Goal: Transaction & Acquisition: Purchase product/service

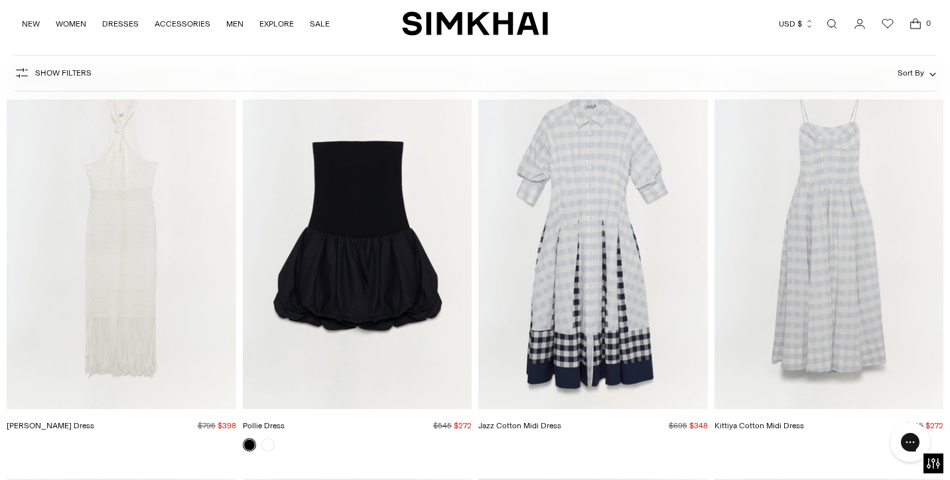
scroll to position [119, 0]
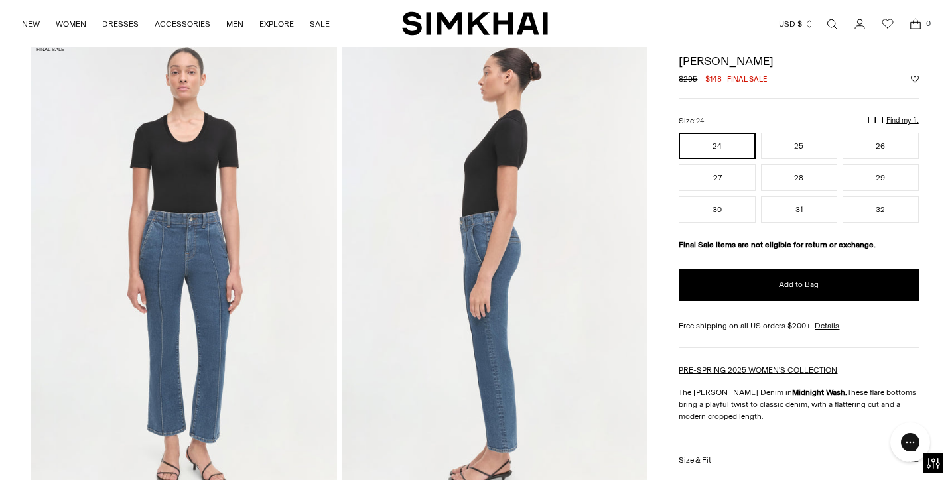
scroll to position [52, 0]
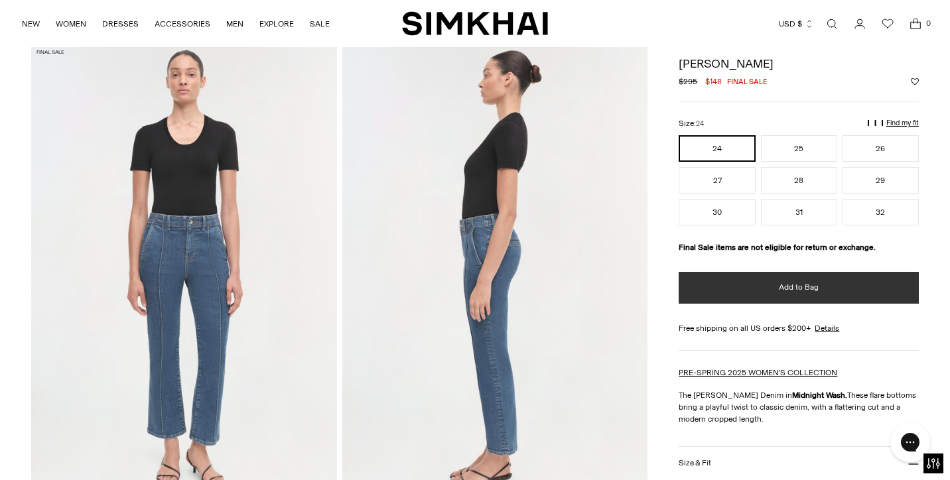
click at [749, 295] on button "Add to Bag" at bounding box center [799, 288] width 240 height 32
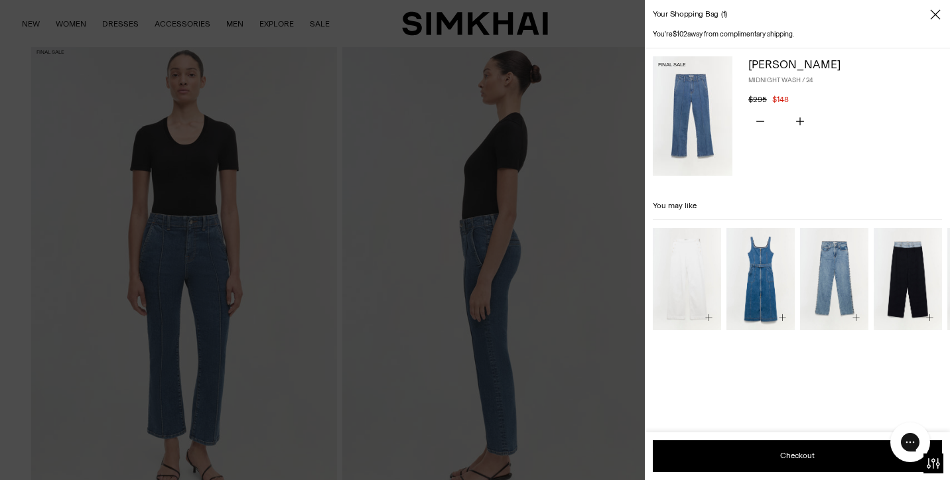
click at [0, 0] on img "Amelia Denim" at bounding box center [0, 0] width 0 height 0
click at [530, 297] on div at bounding box center [475, 240] width 950 height 480
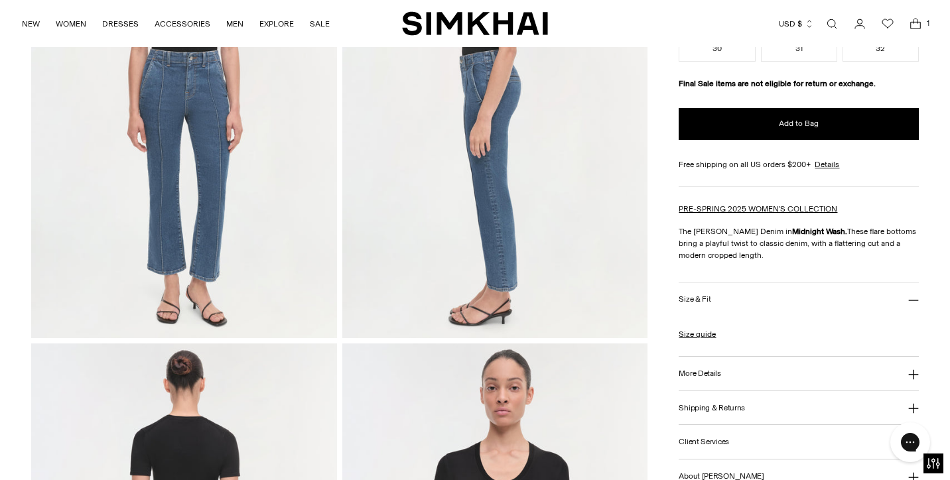
scroll to position [247, 0]
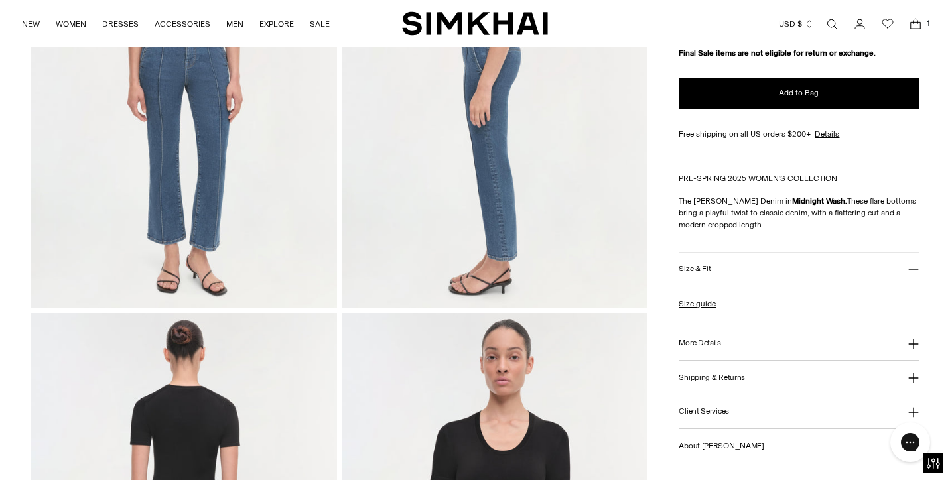
click at [733, 269] on button "Size & Fit" at bounding box center [799, 270] width 240 height 34
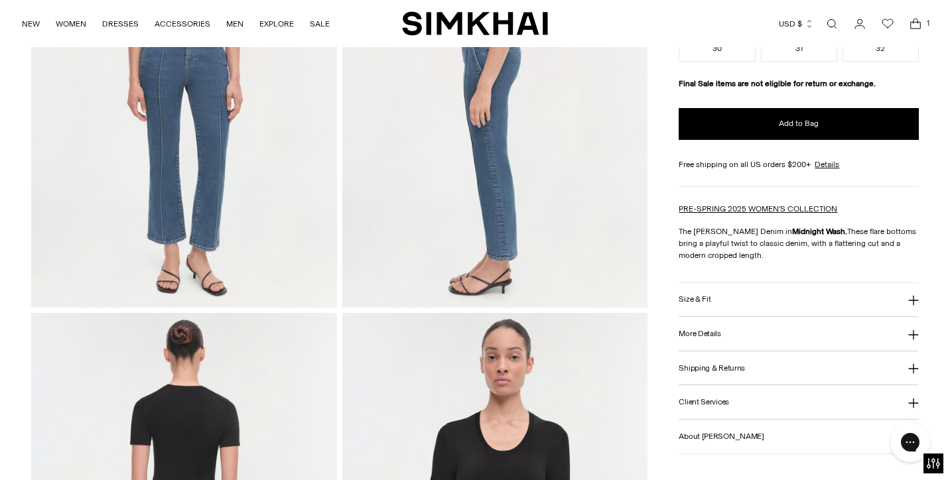
click at [733, 299] on button "Size & Fit" at bounding box center [799, 300] width 240 height 34
click at [703, 371] on h3 "More Details" at bounding box center [700, 374] width 42 height 9
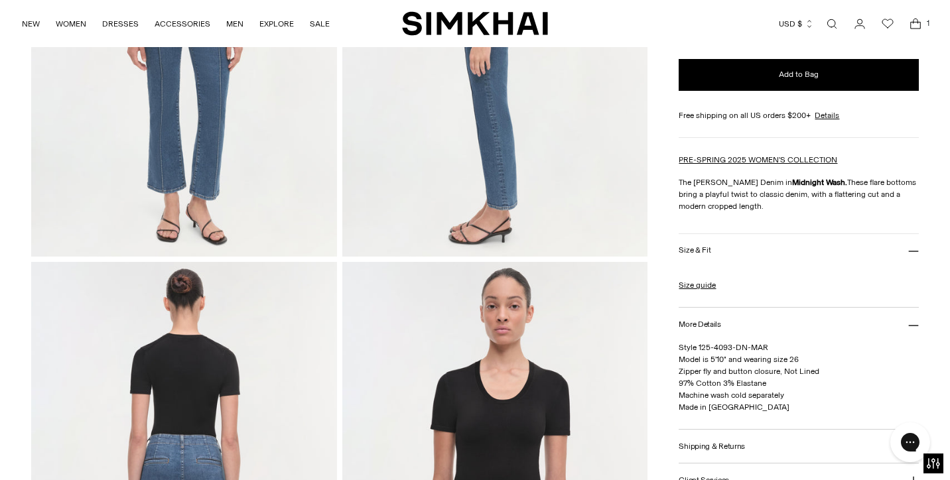
scroll to position [301, 0]
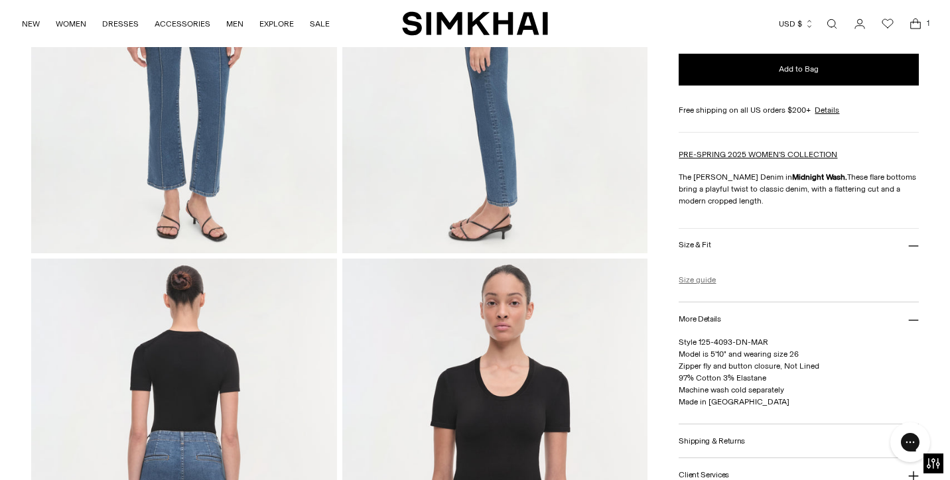
click at [701, 279] on link "Size guide" at bounding box center [697, 280] width 37 height 12
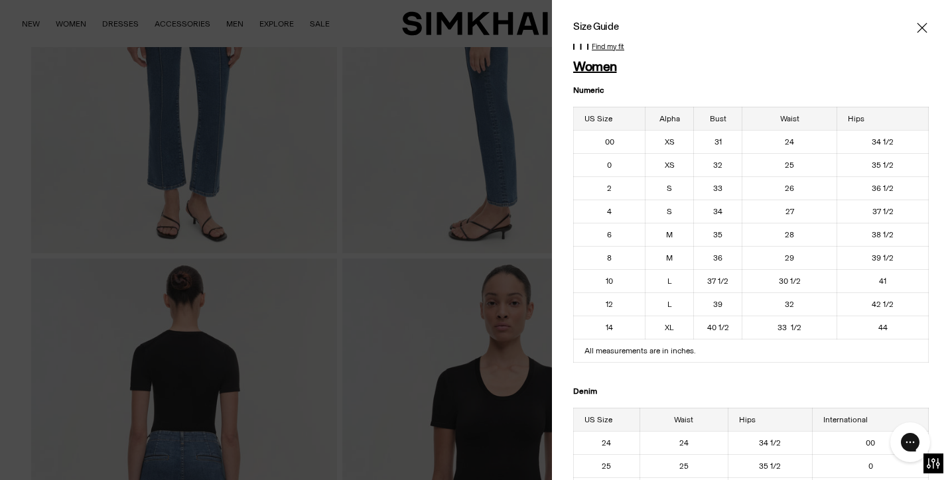
click at [523, 214] on div at bounding box center [475, 240] width 950 height 480
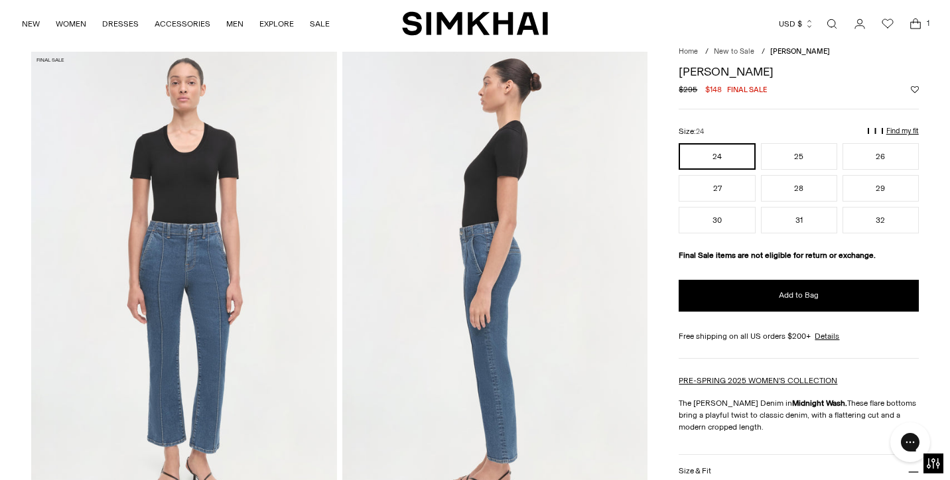
scroll to position [21, 0]
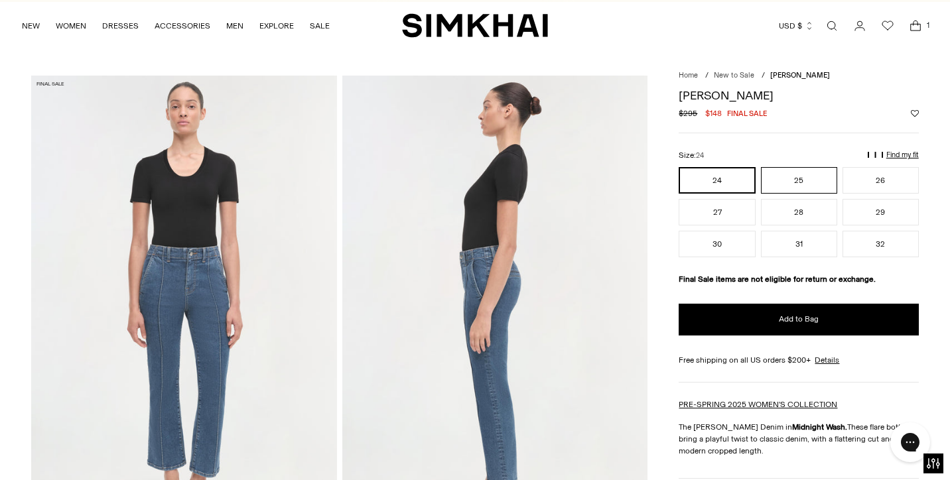
click at [790, 178] on button "25" at bounding box center [799, 180] width 76 height 27
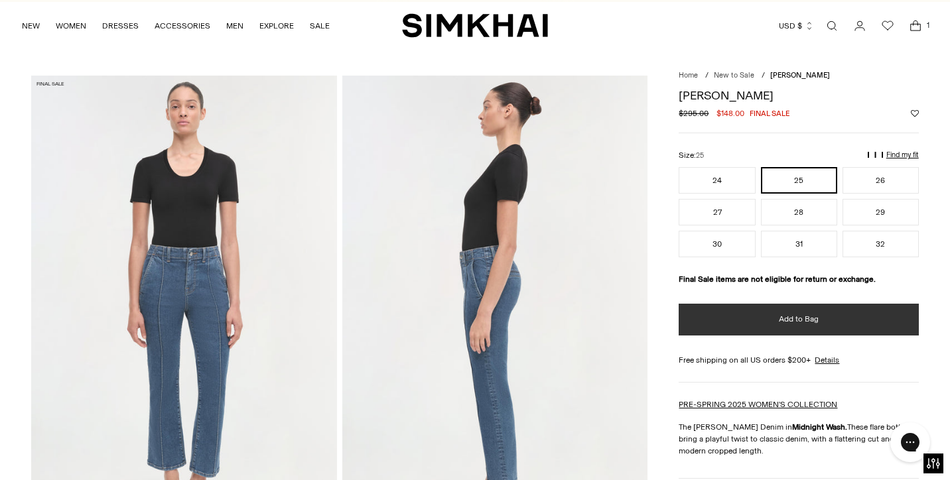
click at [788, 317] on span "Add to Bag" at bounding box center [799, 319] width 40 height 11
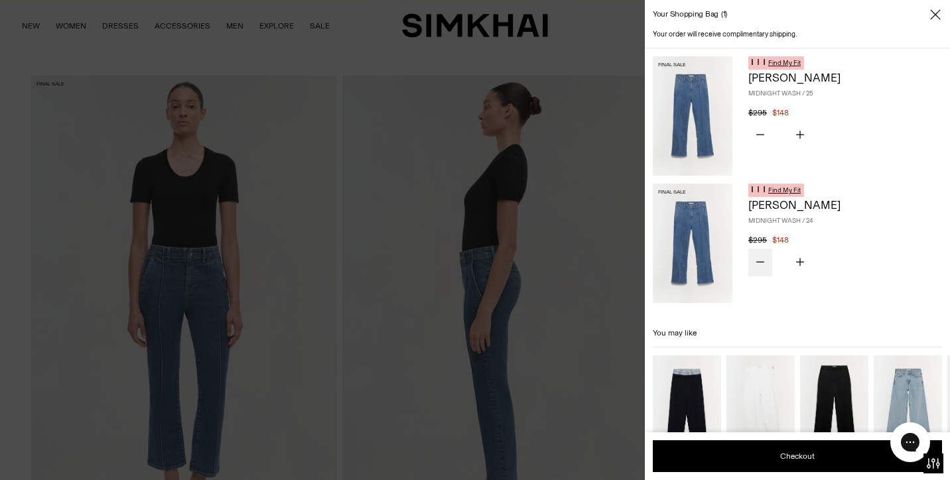
click at [759, 258] on icon "Subtract product quantity" at bounding box center [761, 262] width 8 height 8
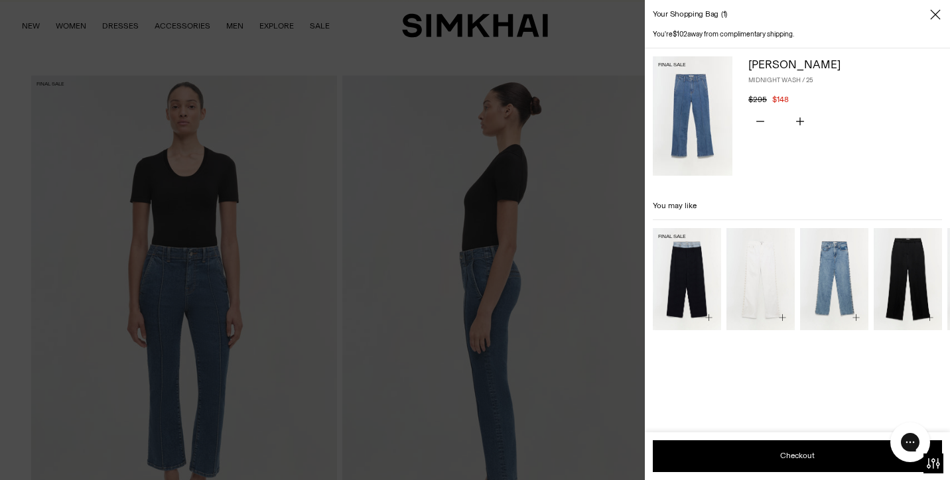
click at [0, 0] on img "Ophelia Pant" at bounding box center [0, 0] width 0 height 0
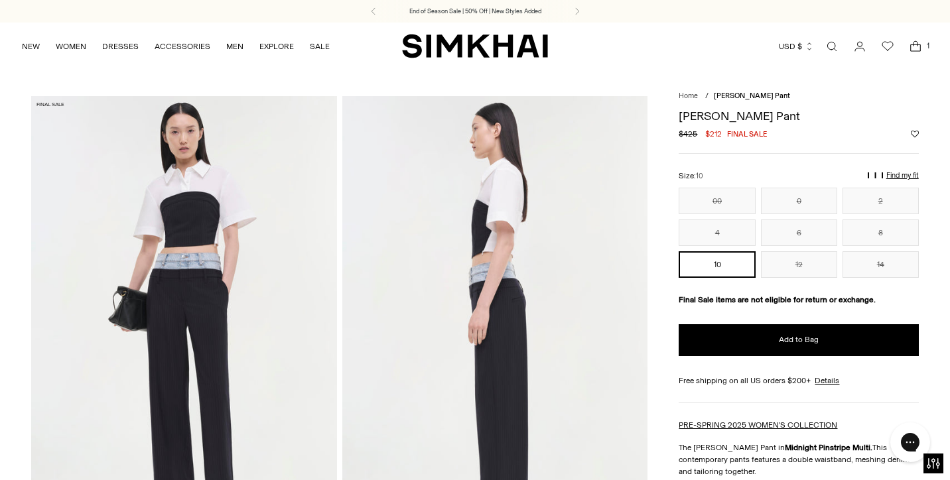
click at [832, 44] on icon "Open search modal" at bounding box center [832, 46] width 15 height 11
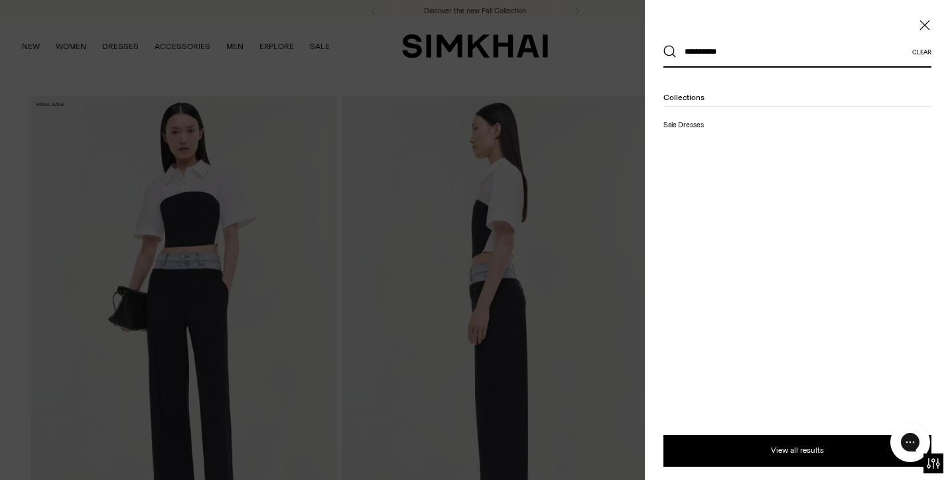
type input "**********"
click at [670, 52] on button "Search" at bounding box center [670, 51] width 13 height 13
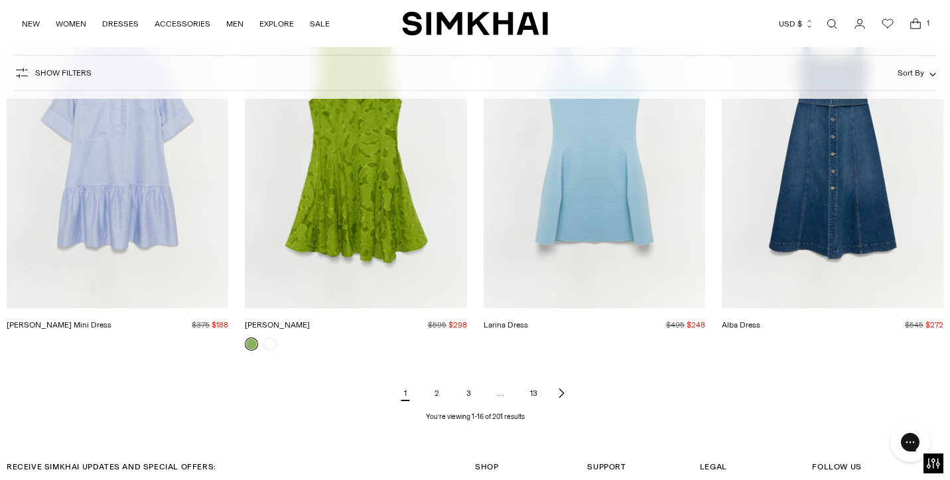
scroll to position [1494, 0]
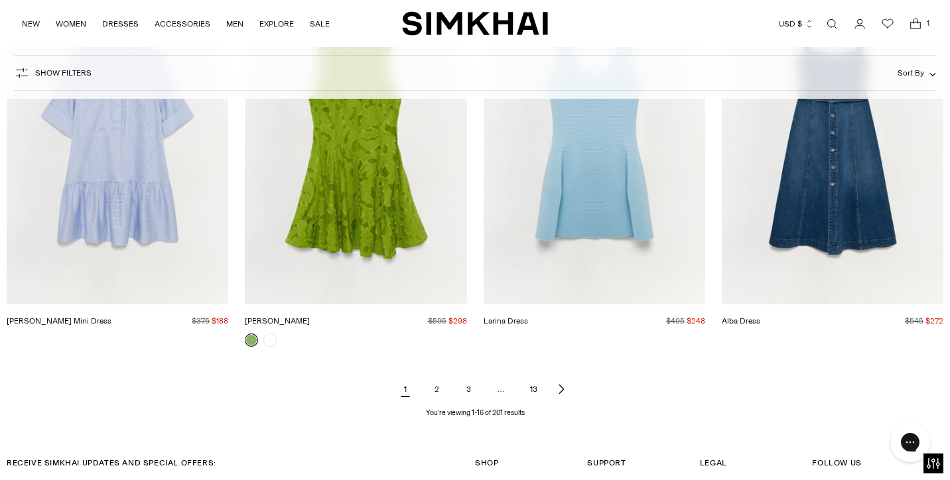
click at [436, 390] on link "2" at bounding box center [437, 389] width 27 height 27
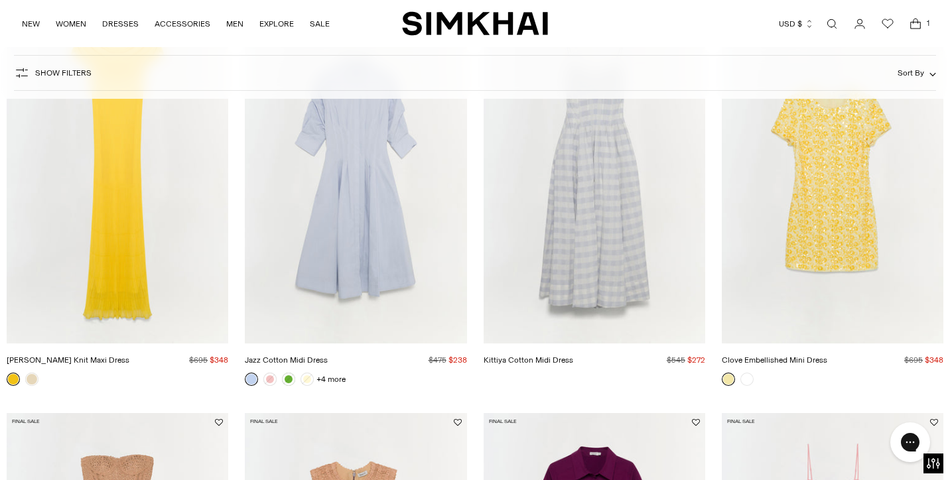
scroll to position [1052, 0]
click at [33, 378] on link at bounding box center [31, 380] width 13 height 13
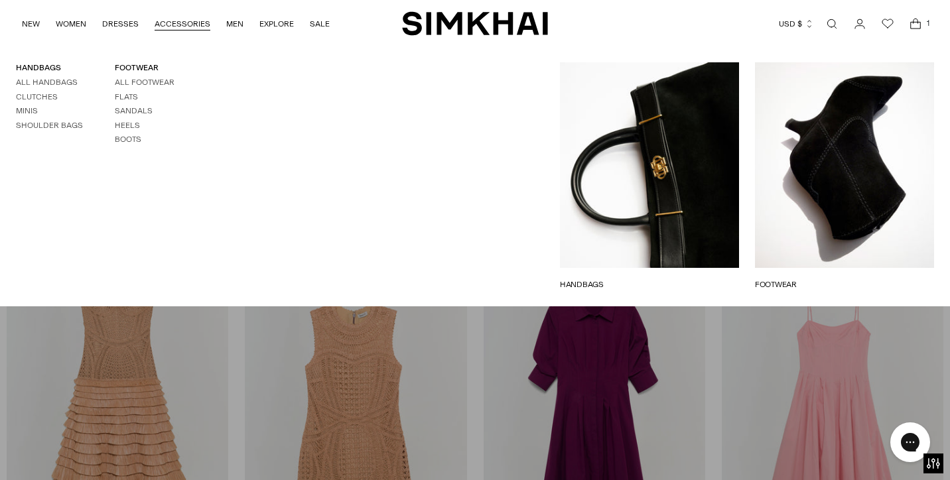
scroll to position [1234, 0]
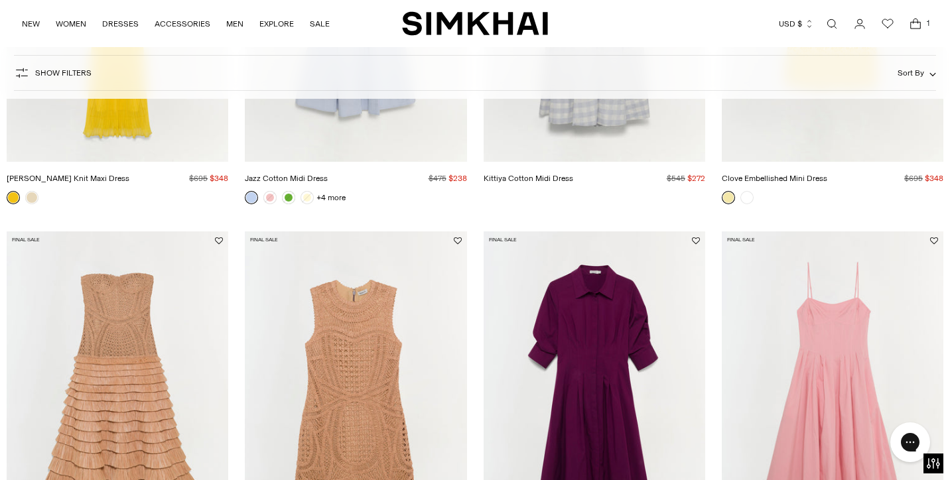
click at [829, 20] on icon "Open search modal" at bounding box center [832, 24] width 15 height 11
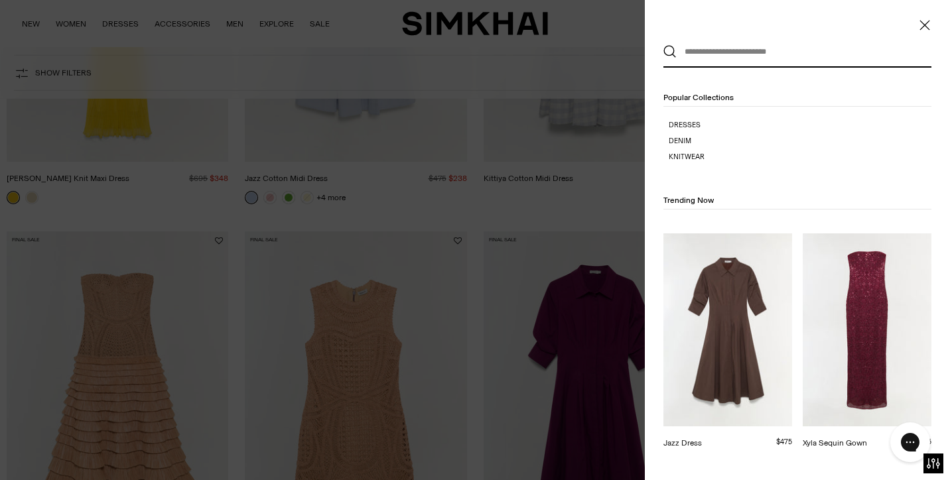
scroll to position [0, 0]
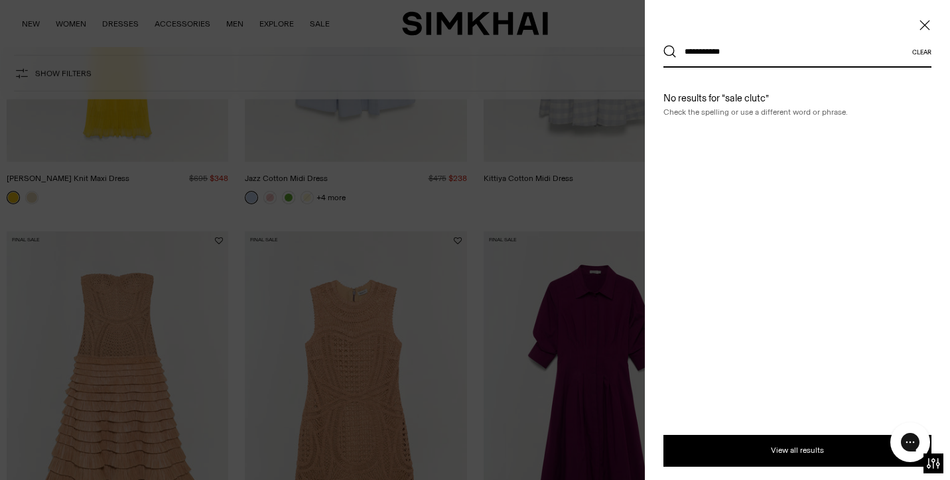
type input "**********"
click at [670, 52] on button "Search" at bounding box center [670, 51] width 13 height 13
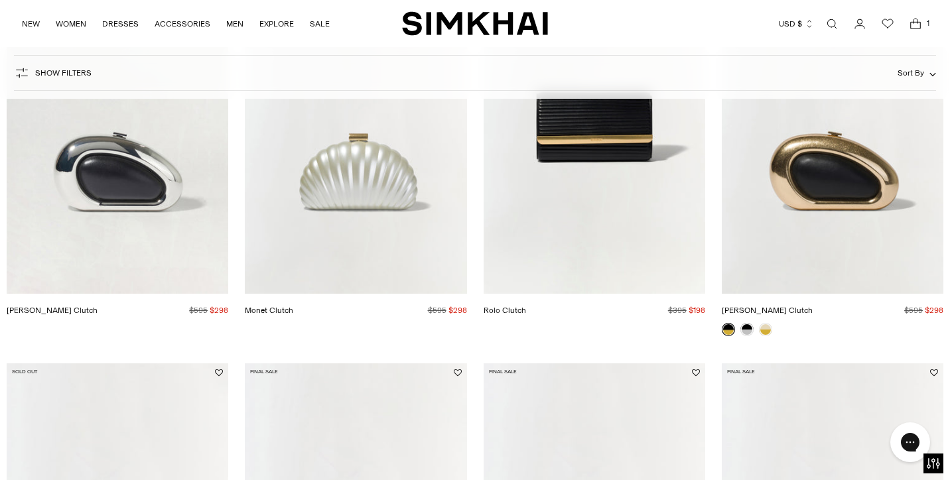
scroll to position [287, 0]
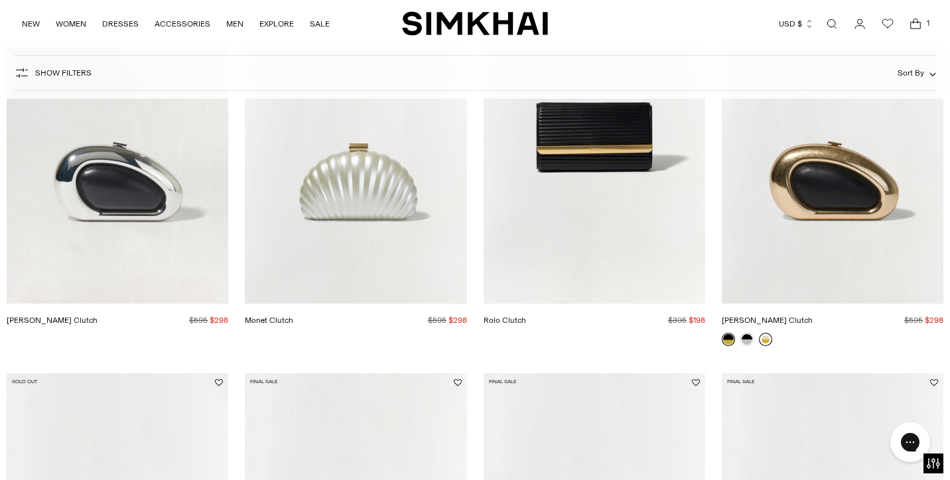
click at [767, 339] on link at bounding box center [765, 339] width 13 height 13
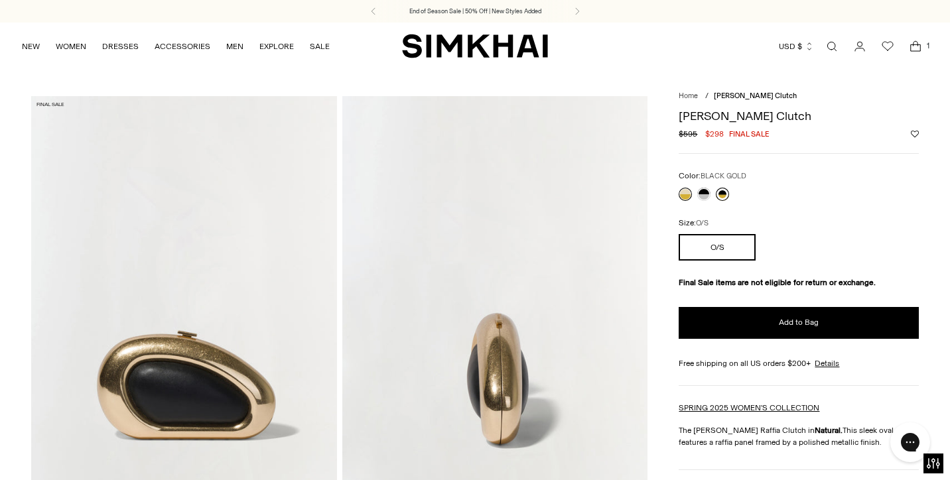
click at [723, 188] on link at bounding box center [722, 194] width 13 height 13
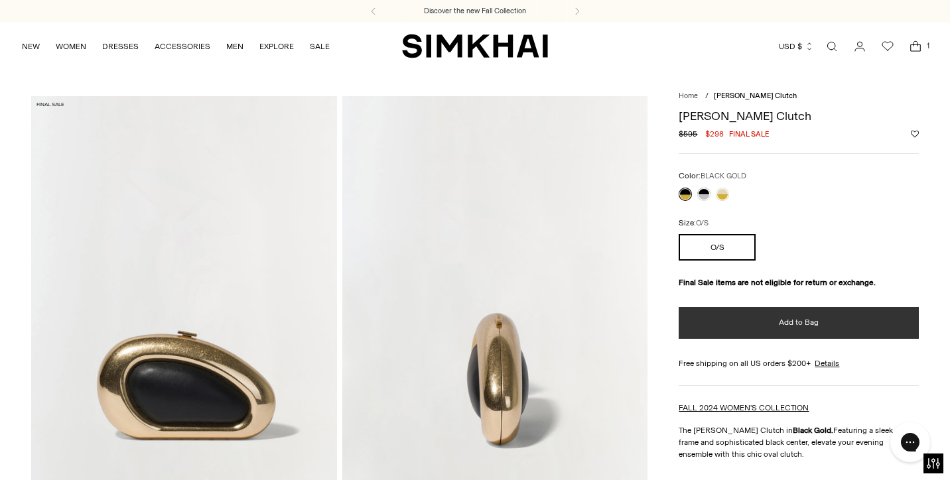
click at [745, 317] on button "Add to Bag" at bounding box center [799, 323] width 240 height 32
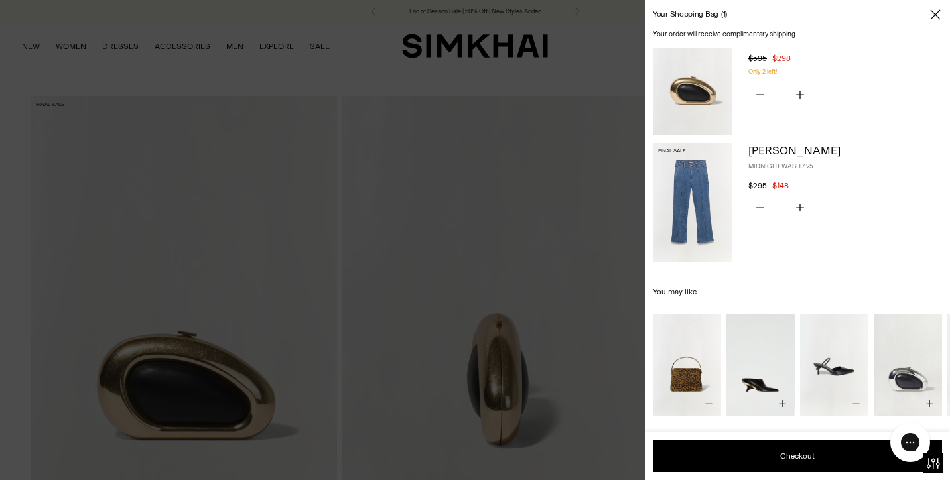
scroll to position [41, 0]
click at [0, 0] on img "Aria Mini Bag" at bounding box center [0, 0] width 0 height 0
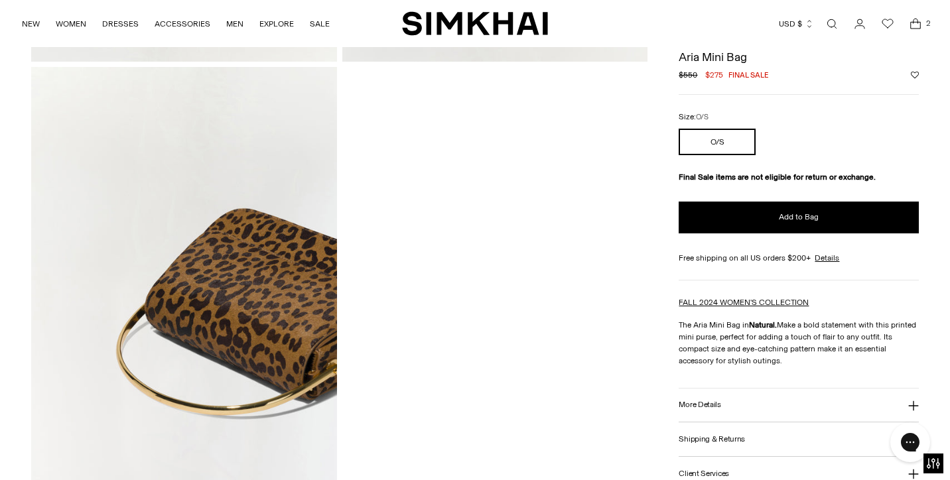
scroll to position [958, 0]
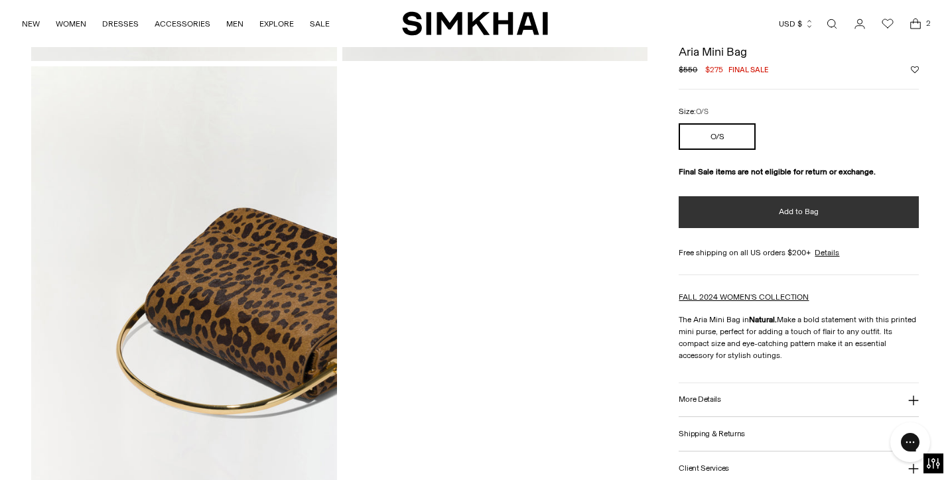
click at [786, 201] on button "Add to Bag" at bounding box center [799, 212] width 240 height 32
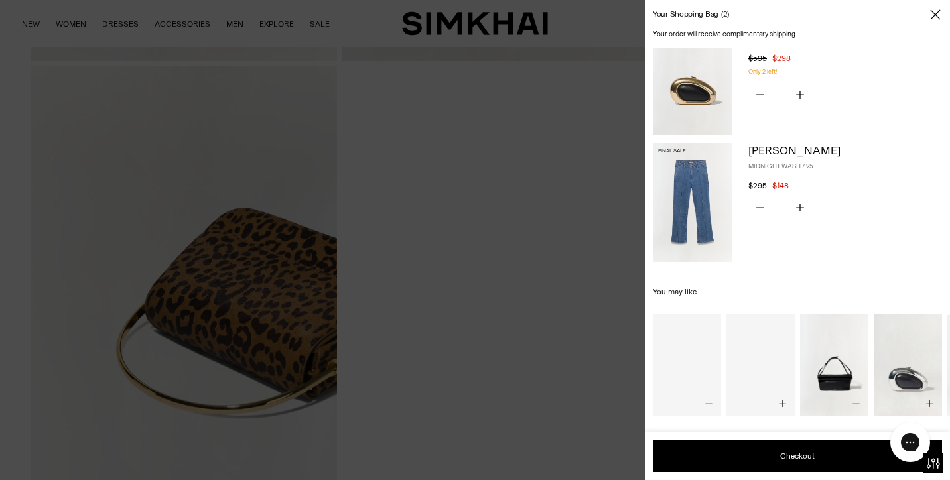
scroll to position [169, 0]
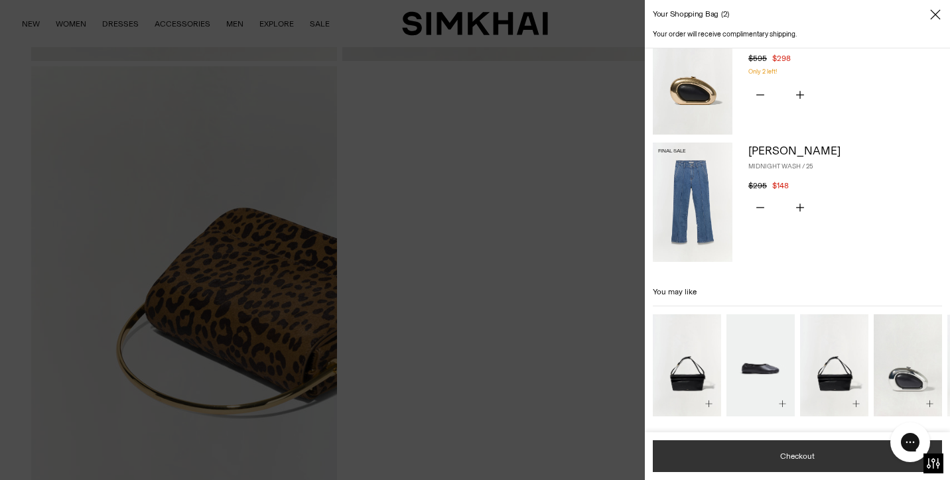
click at [830, 457] on button "Checkout" at bounding box center [797, 457] width 289 height 32
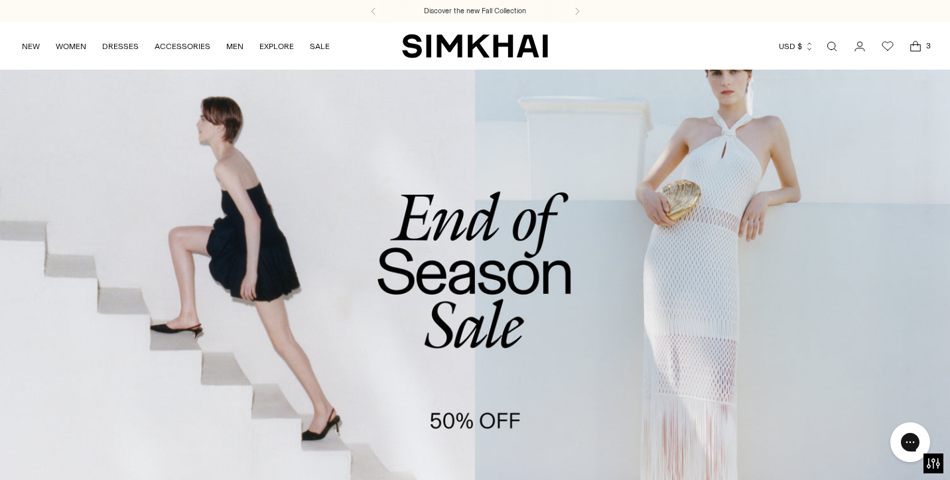
click at [913, 44] on icon "Open cart modal" at bounding box center [916, 47] width 10 height 7
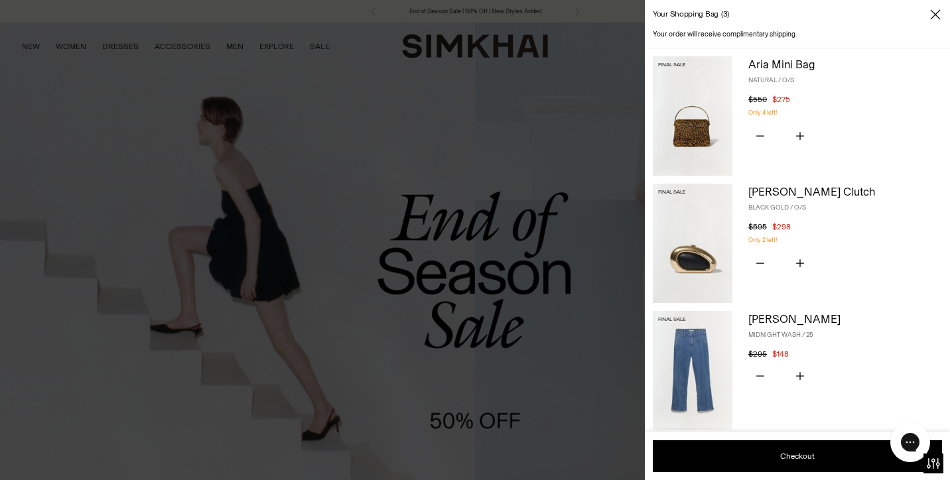
click at [694, 257] on img at bounding box center [693, 243] width 80 height 119
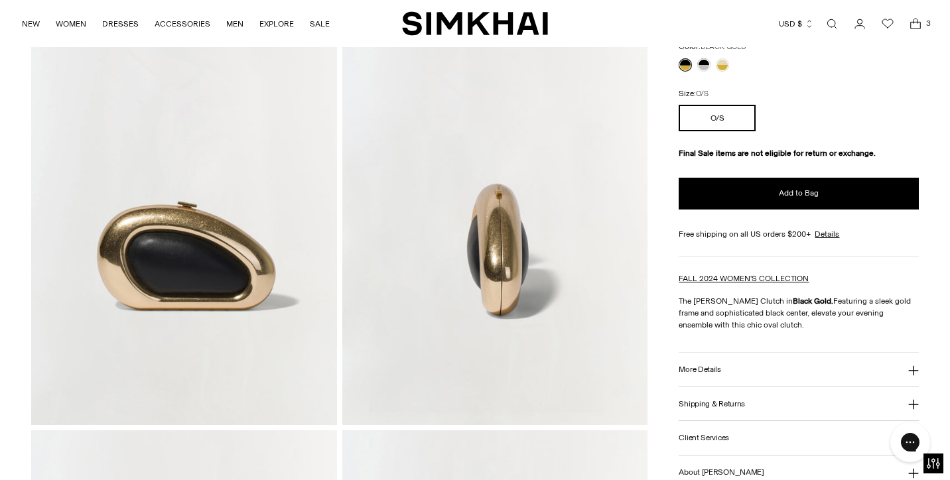
scroll to position [133, 0]
